Goal: Task Accomplishment & Management: Manage account settings

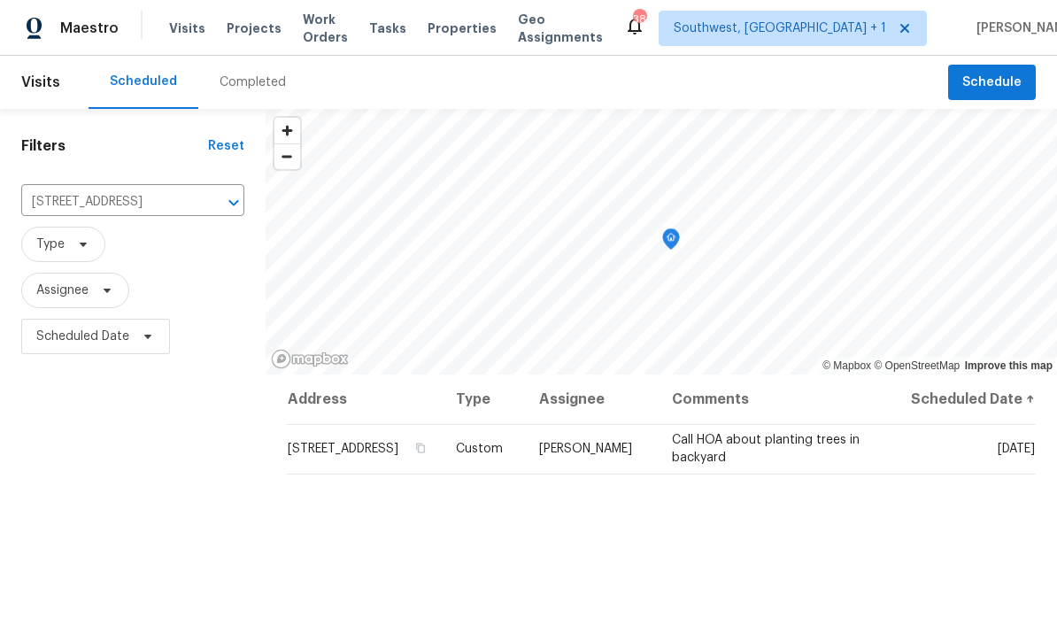
click at [71, 208] on input "[STREET_ADDRESS]" at bounding box center [108, 202] width 174 height 27
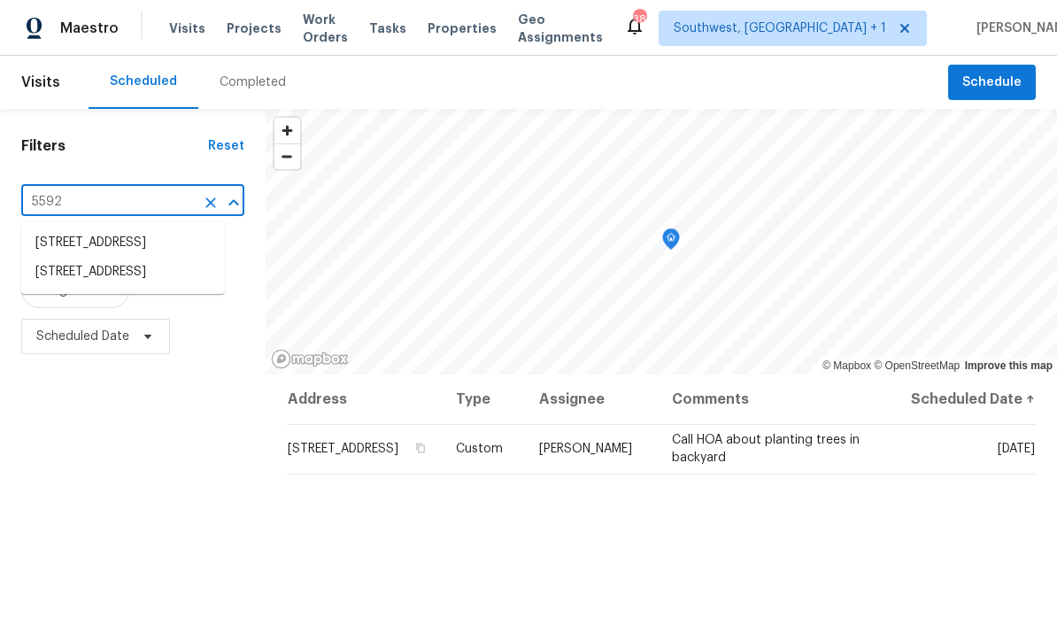
type input "5592 6"
click at [46, 239] on li "[STREET_ADDRESS]" at bounding box center [123, 242] width 204 height 29
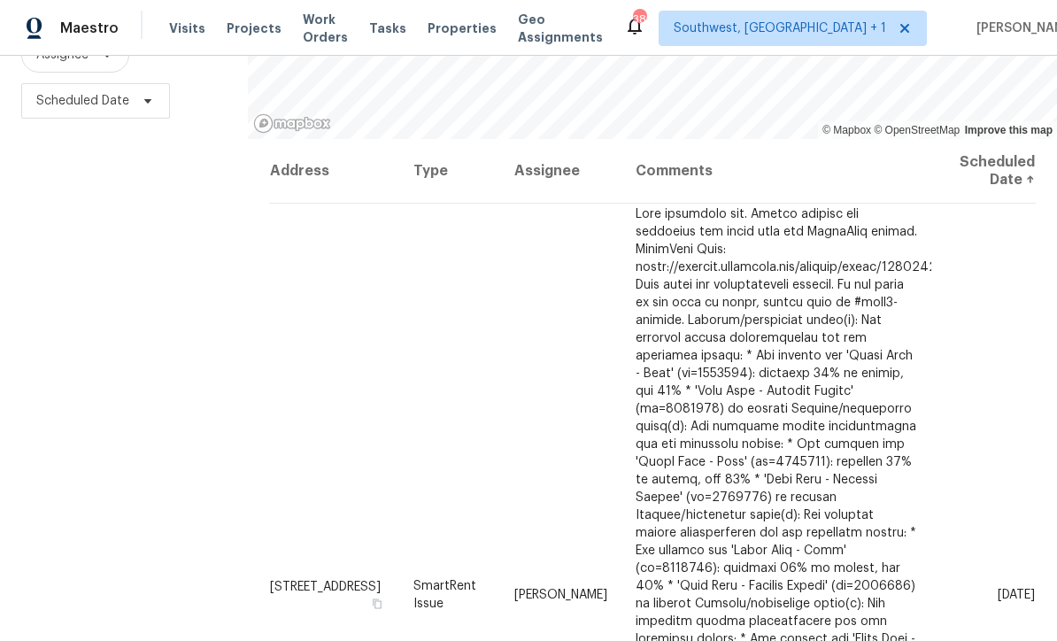
scroll to position [235, 0]
click at [0, 0] on span at bounding box center [0, 0] width 0 height 0
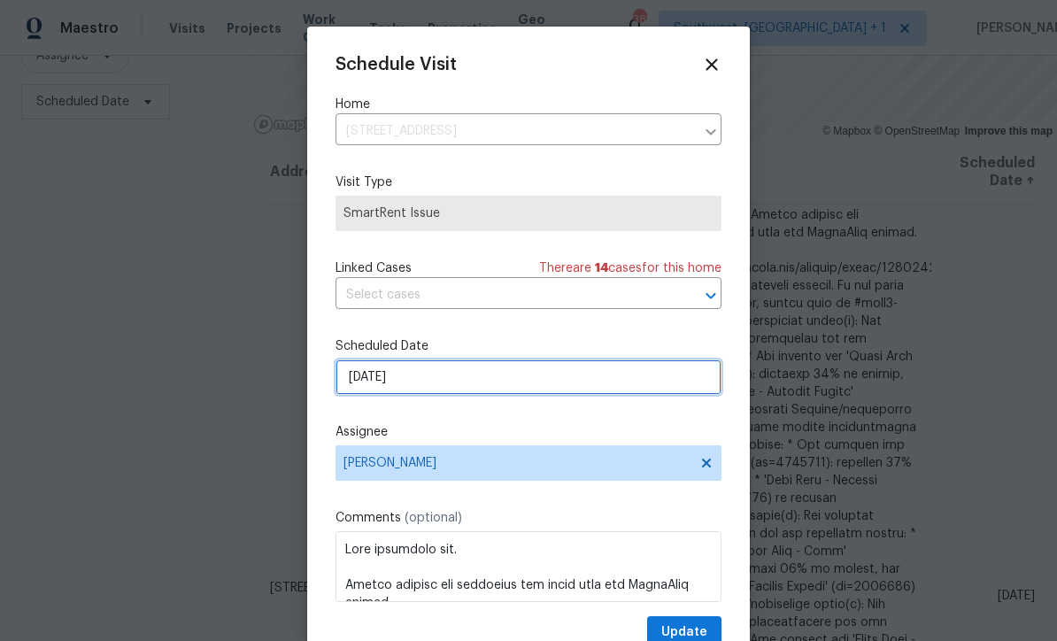
click at [430, 391] on input "[DATE]" at bounding box center [529, 377] width 386 height 35
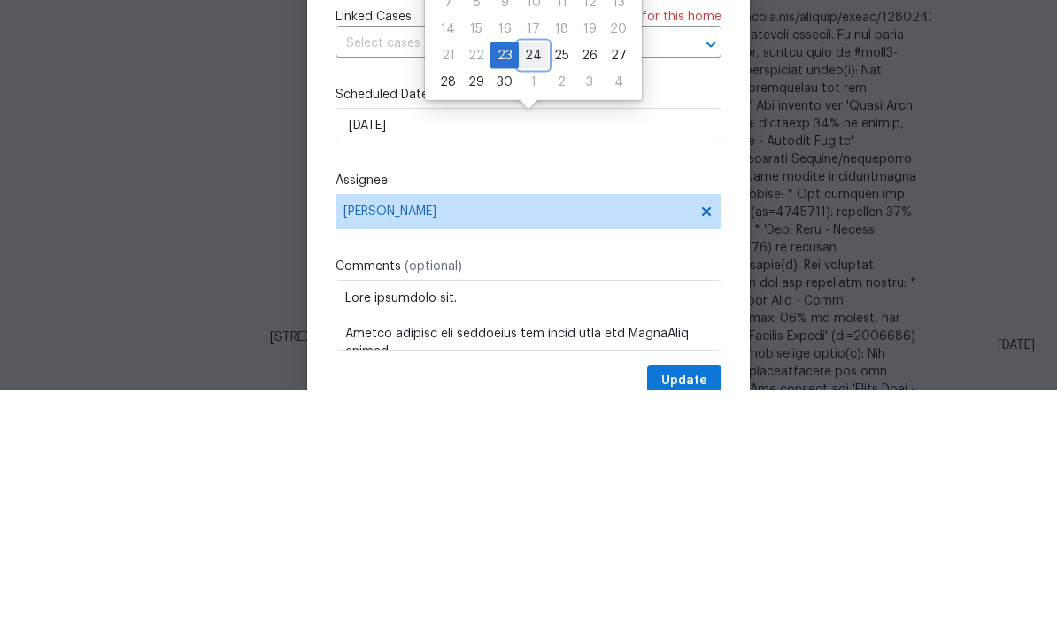
click at [533, 294] on div "24" at bounding box center [533, 306] width 29 height 25
type input "[DATE]"
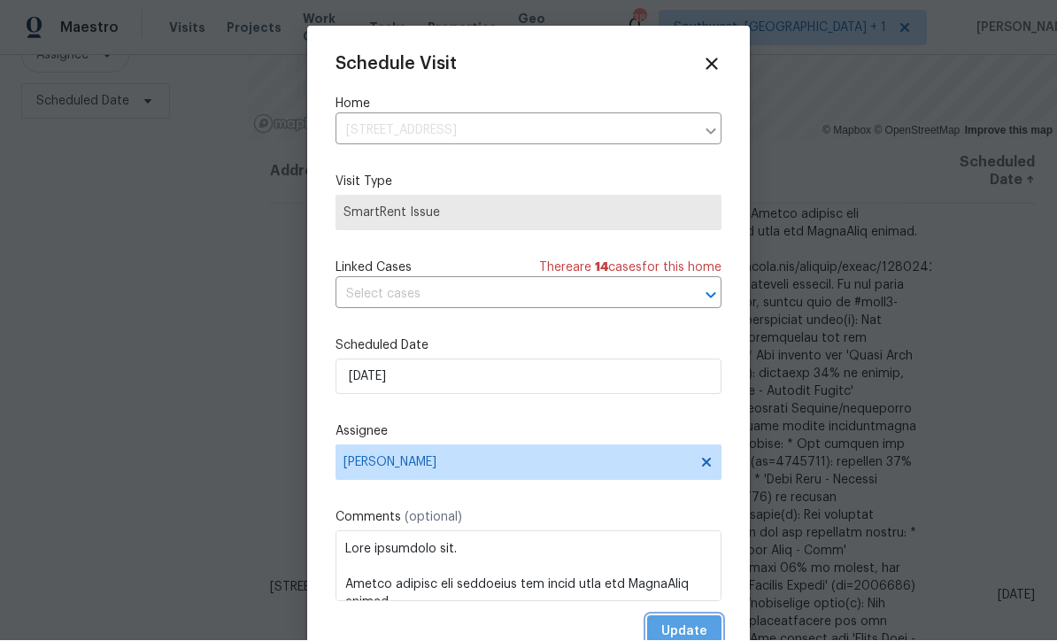
click at [691, 628] on span "Update" at bounding box center [685, 633] width 46 height 22
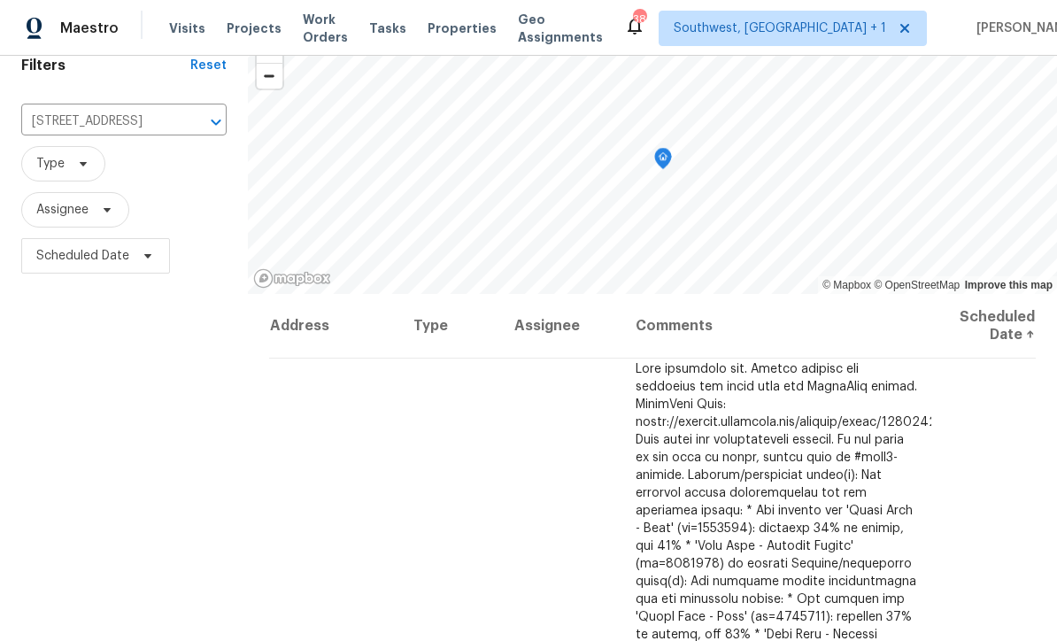
scroll to position [66, 0]
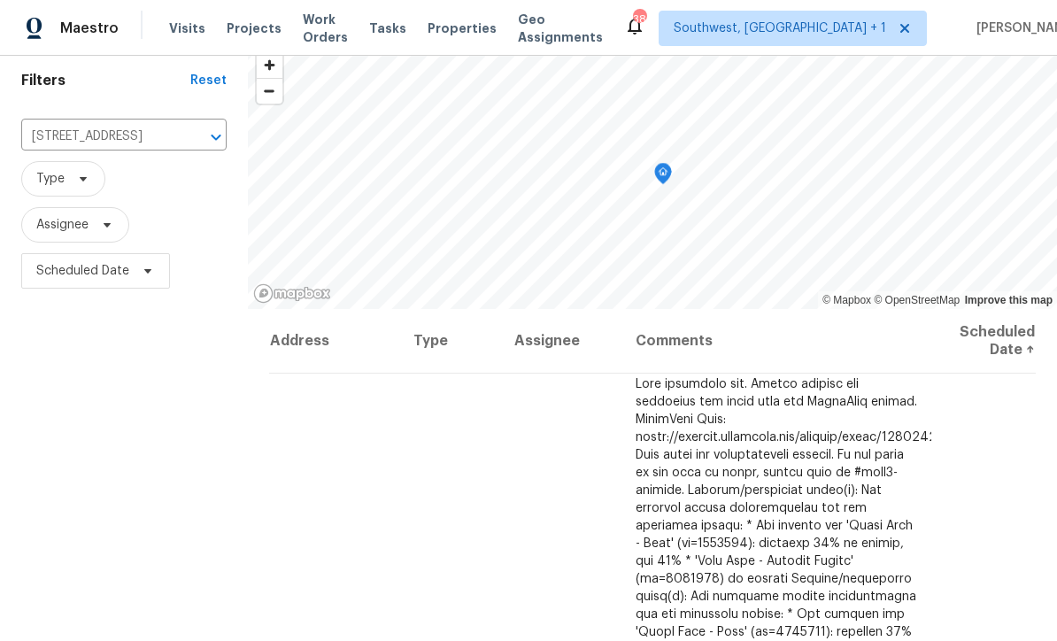
click at [74, 131] on input "[STREET_ADDRESS]" at bounding box center [99, 136] width 156 height 27
type input "4642 s"
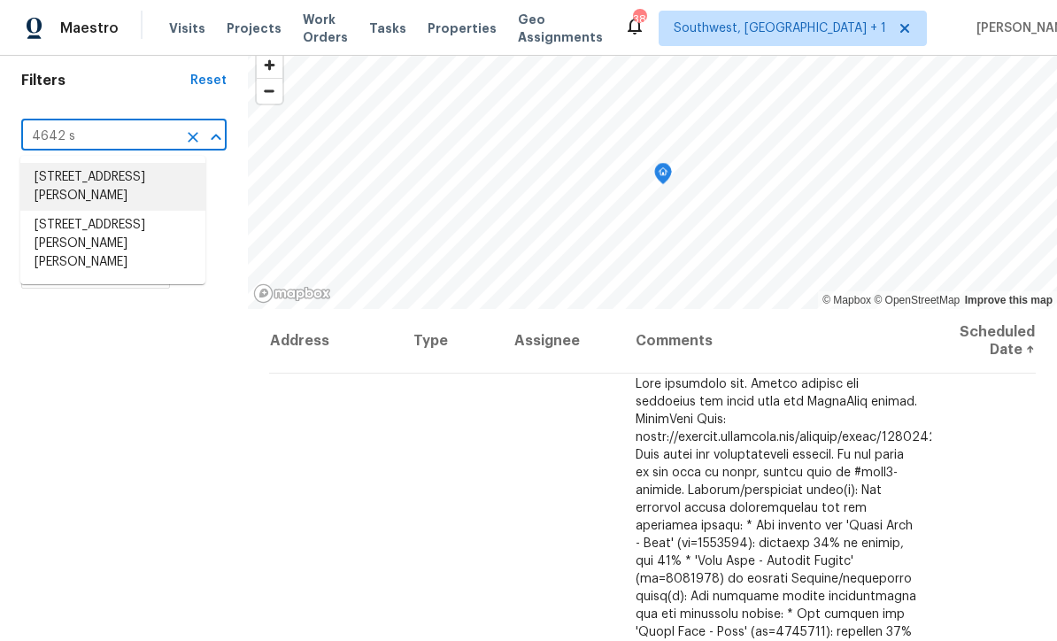
click at [49, 182] on li "[STREET_ADDRESS][PERSON_NAME]" at bounding box center [112, 187] width 185 height 48
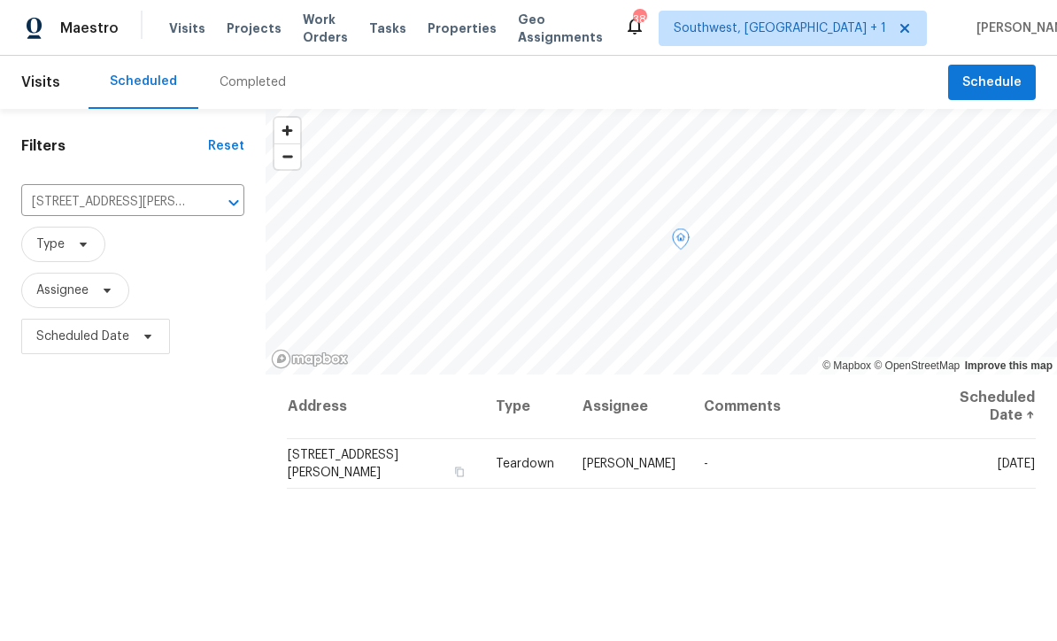
click at [0, 0] on icon at bounding box center [0, 0] width 0 height 0
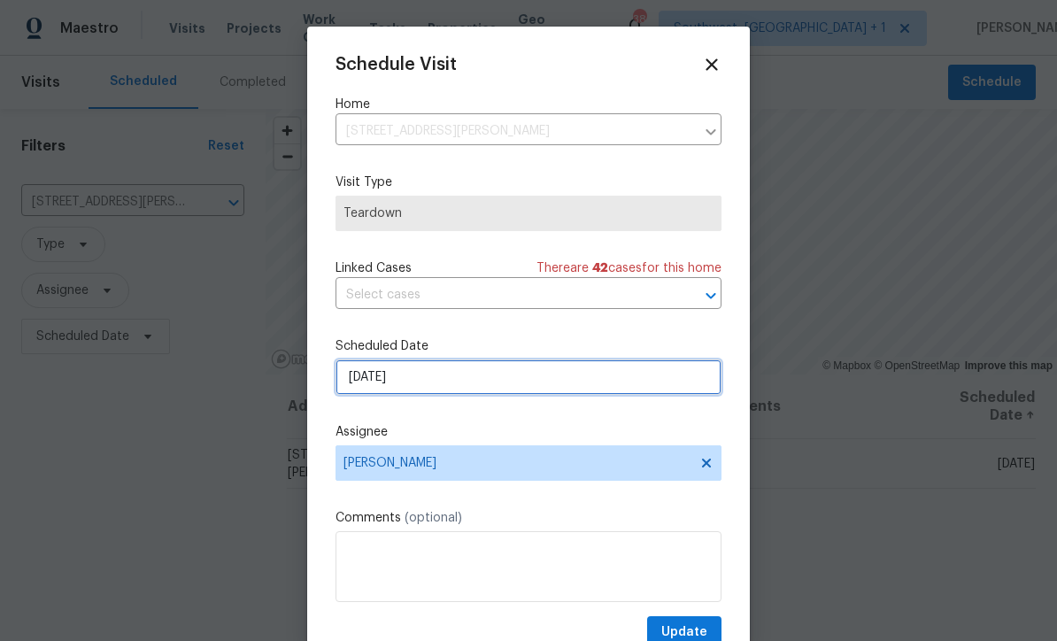
click at [429, 385] on input "[DATE]" at bounding box center [529, 377] width 386 height 35
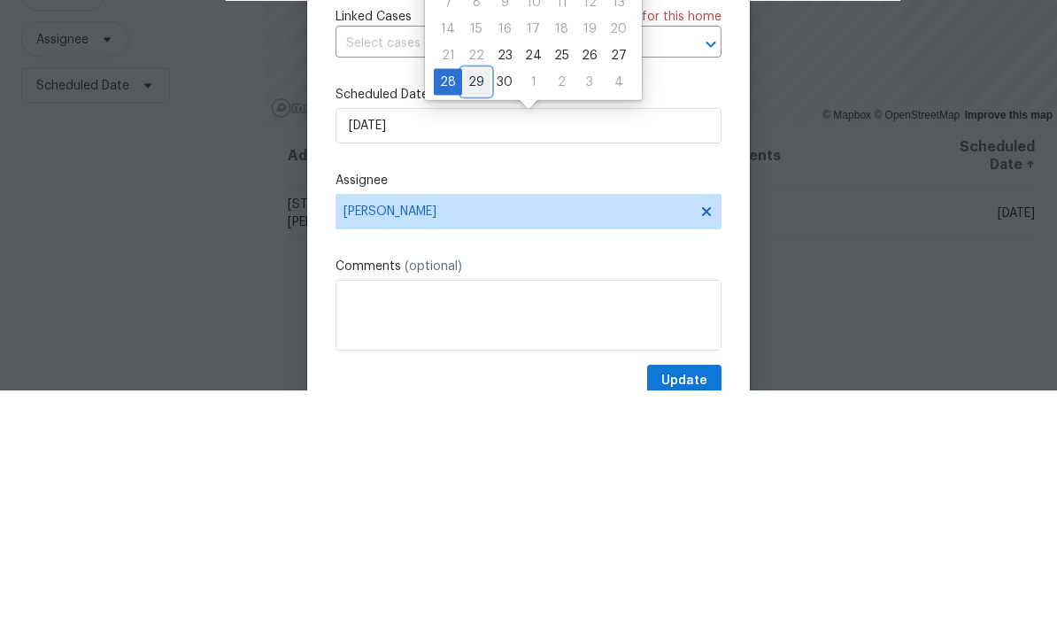
click at [481, 321] on div "29" at bounding box center [476, 333] width 28 height 25
type input "[DATE]"
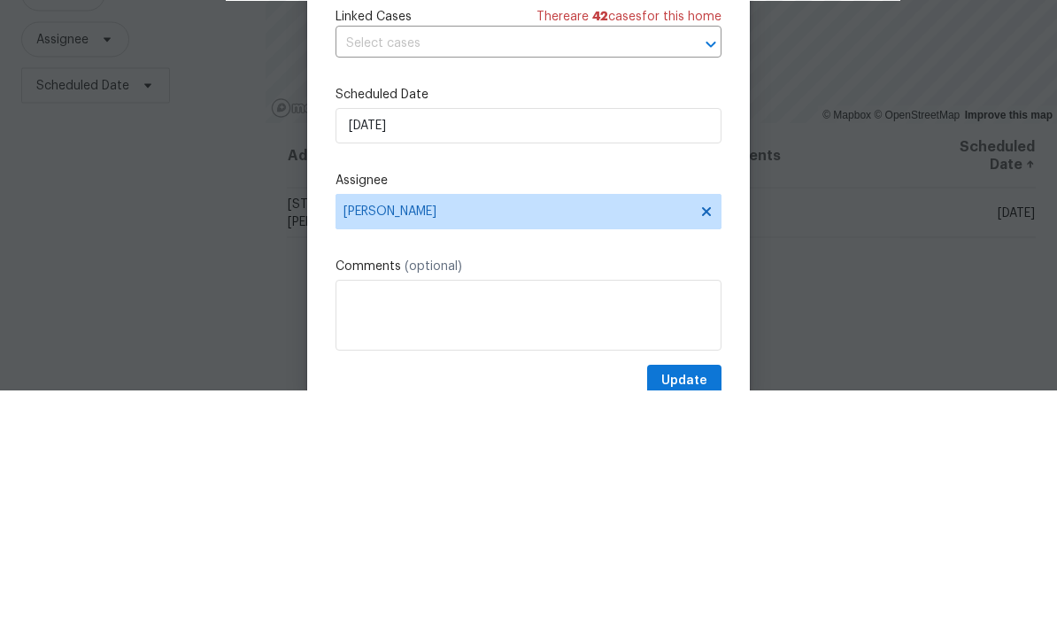
scroll to position [58, 0]
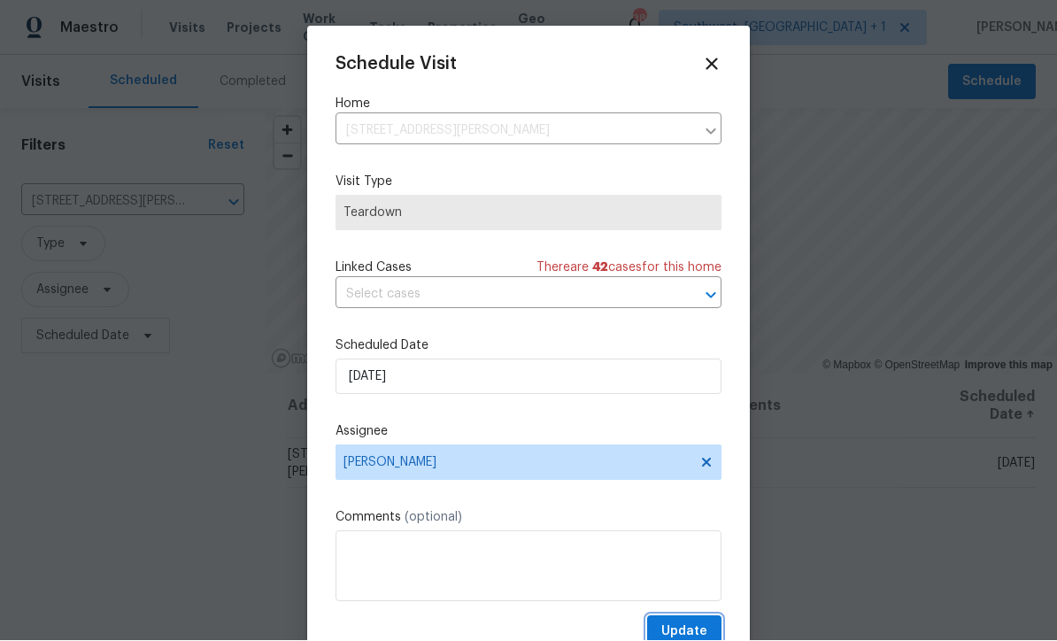
click at [687, 628] on span "Update" at bounding box center [685, 633] width 46 height 22
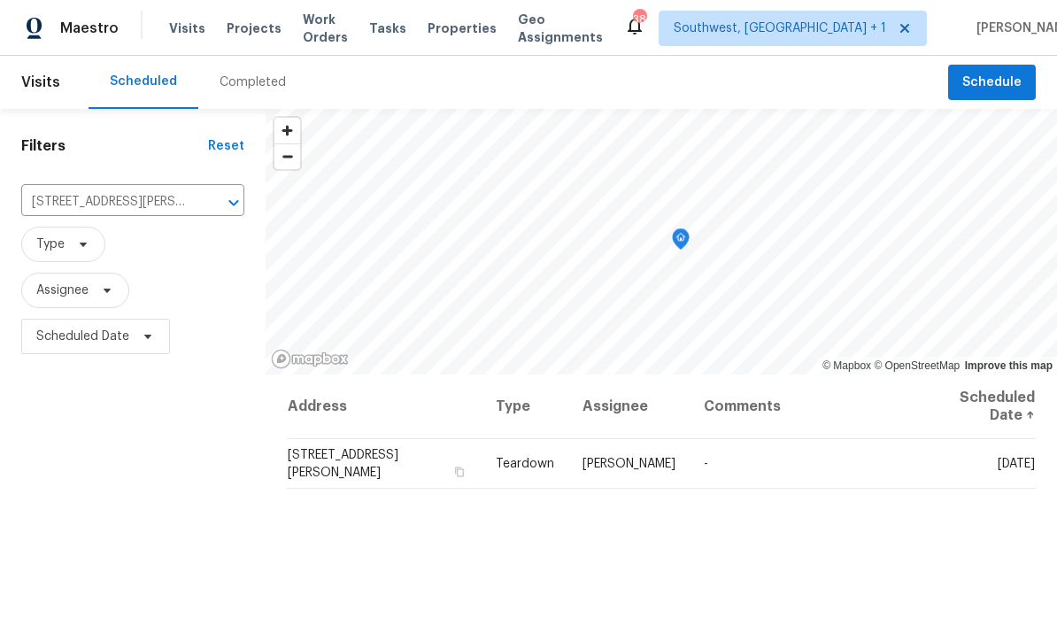
click at [686, 628] on div "Address Type Assignee Comments Scheduled Date ↑ [STREET_ADDRESS][PERSON_NAME] T…" at bounding box center [662, 631] width 792 height 513
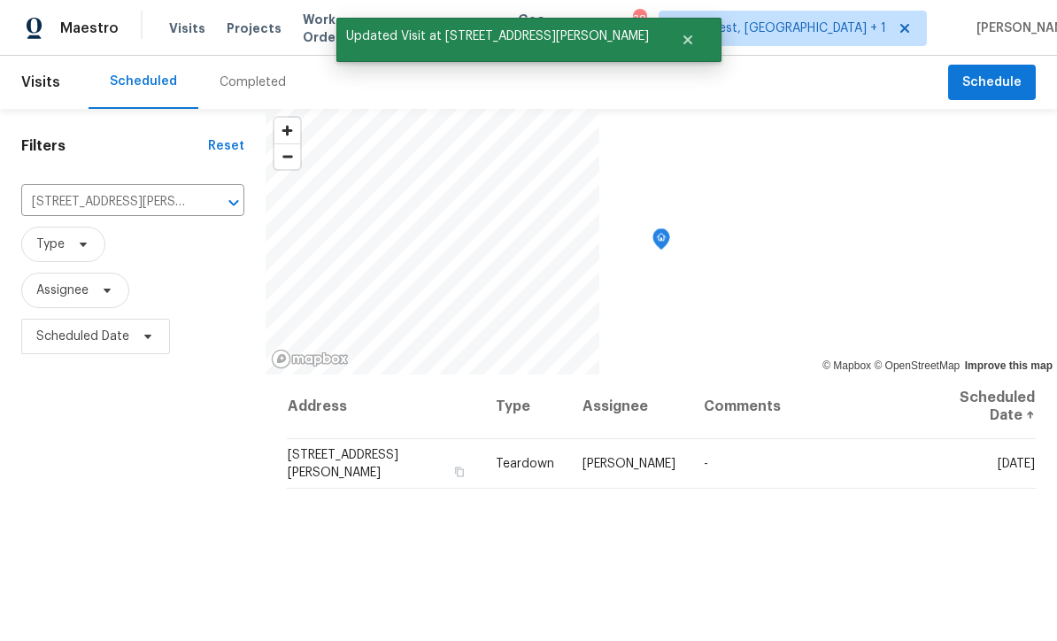
scroll to position [0, 0]
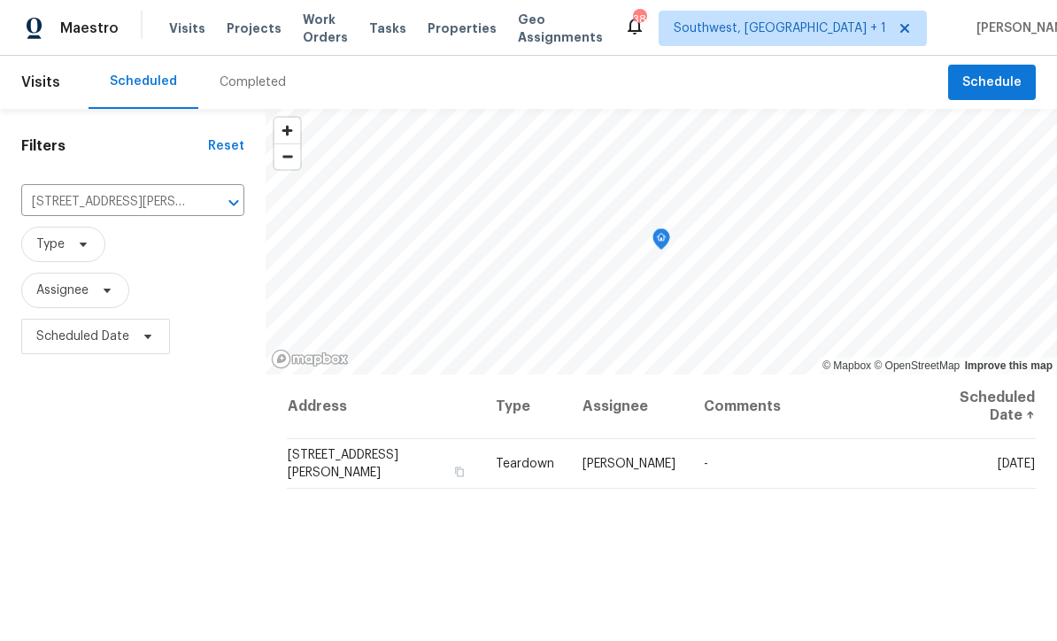
click at [81, 208] on input "[STREET_ADDRESS][PERSON_NAME]" at bounding box center [108, 202] width 174 height 27
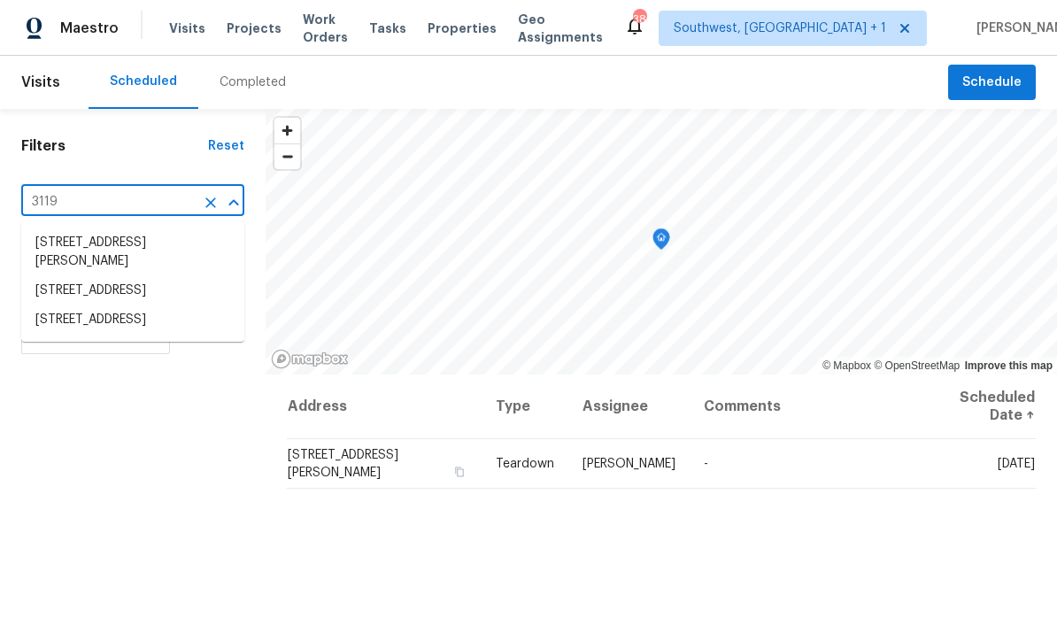
type input "3119 7"
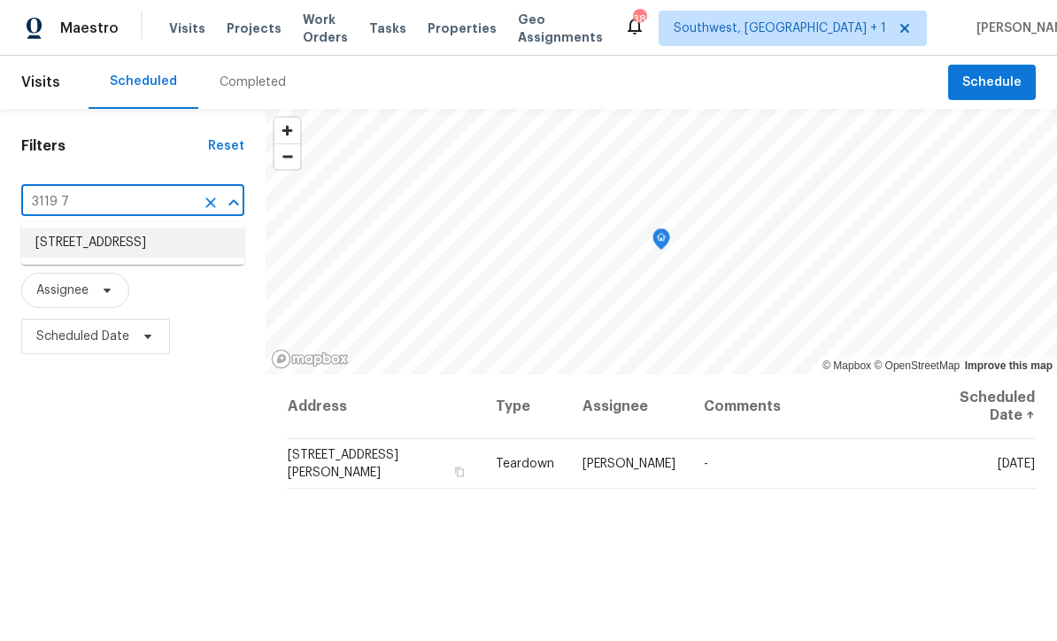
click at [53, 244] on li "[STREET_ADDRESS]" at bounding box center [132, 242] width 223 height 29
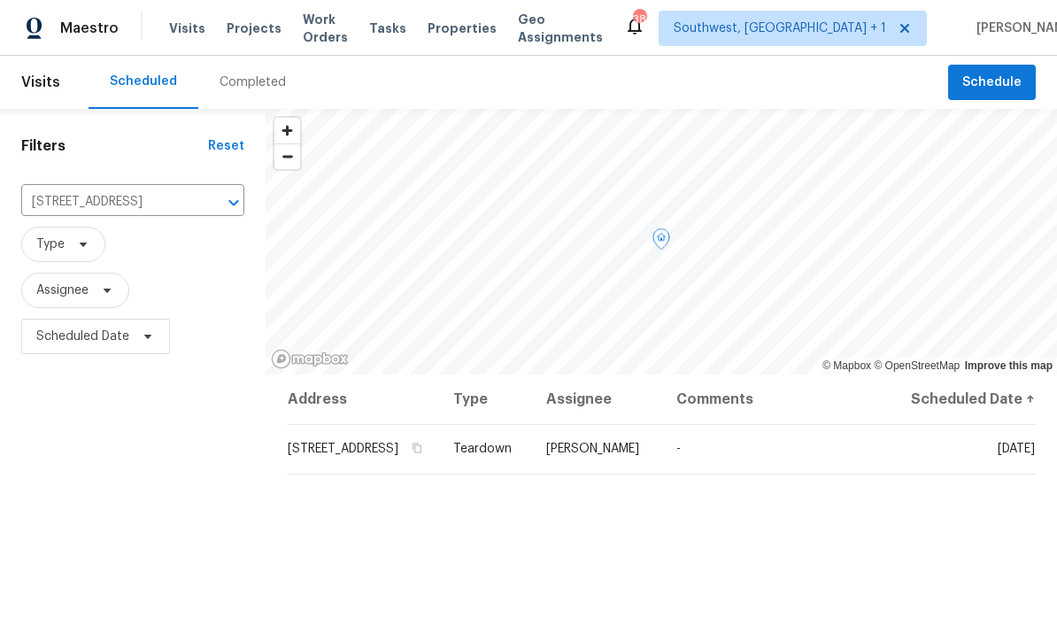
click at [0, 0] on icon at bounding box center [0, 0] width 0 height 0
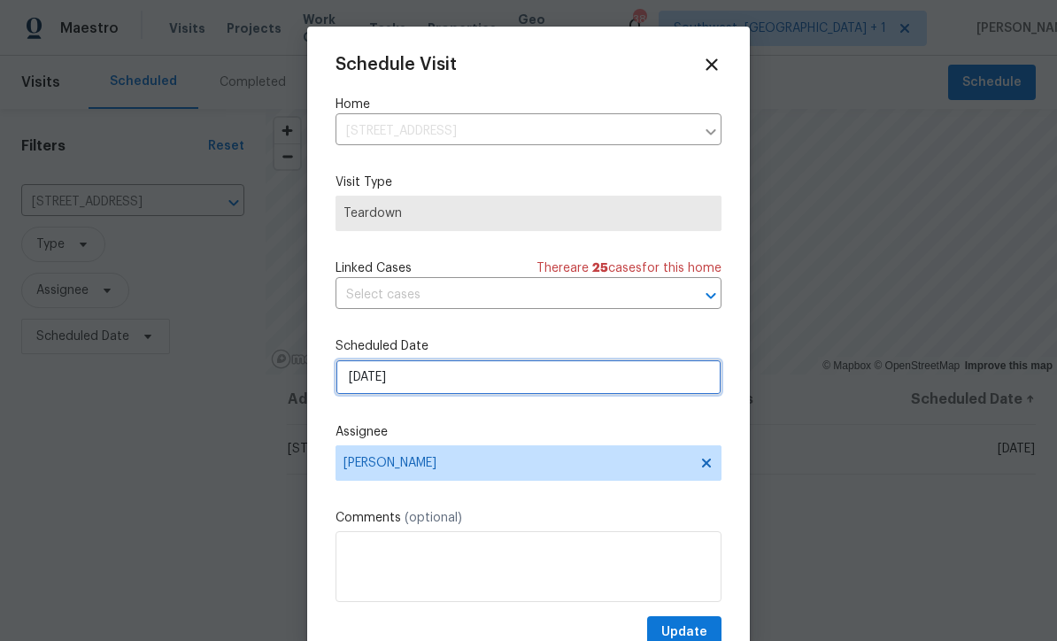
click at [437, 386] on input "[DATE]" at bounding box center [529, 377] width 386 height 35
select select "9"
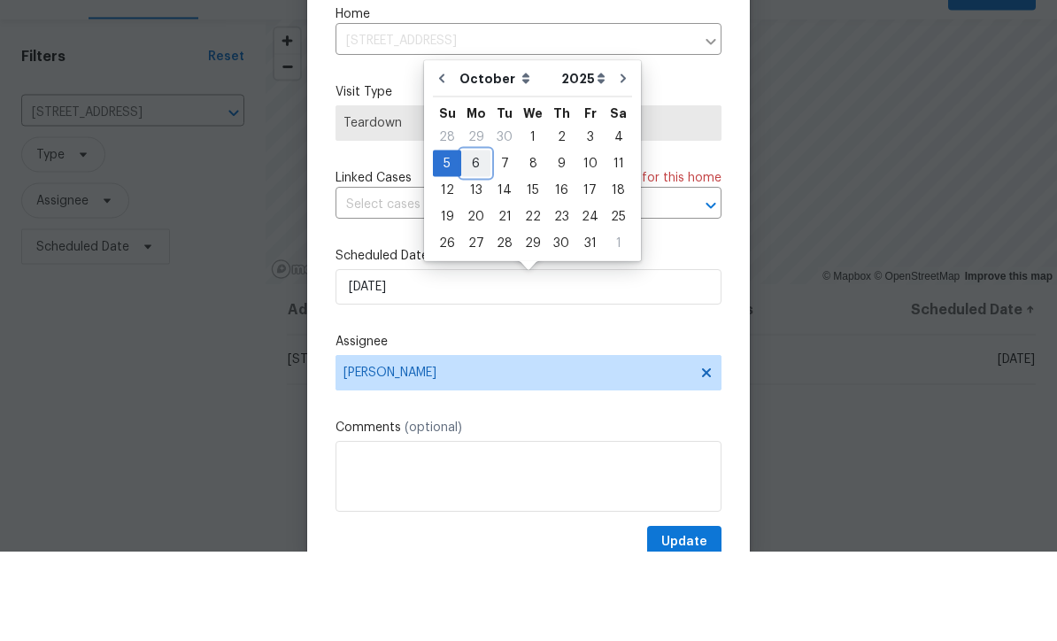
click at [481, 241] on div "6" at bounding box center [475, 253] width 29 height 25
type input "[DATE]"
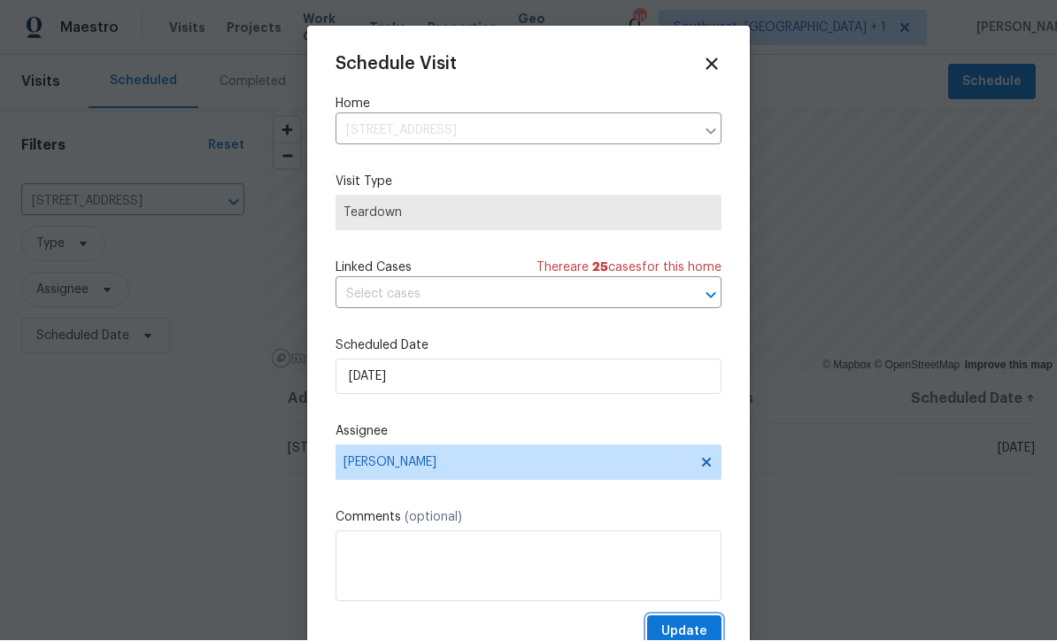
click at [697, 633] on span "Update" at bounding box center [685, 633] width 46 height 22
